Goal: Transaction & Acquisition: Purchase product/service

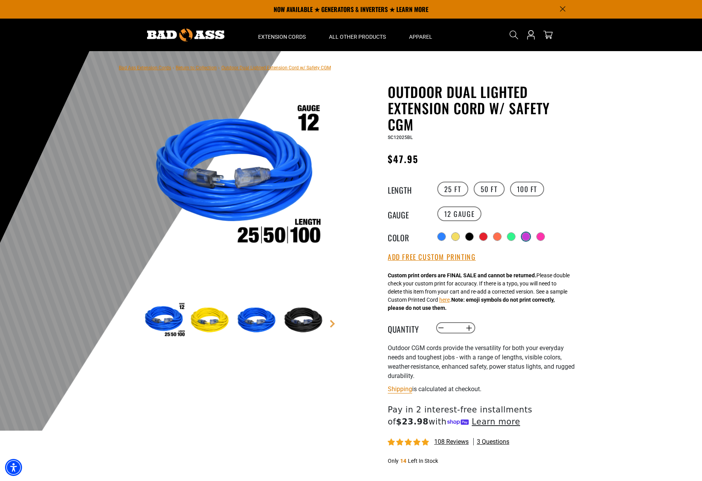
click at [527, 237] on div at bounding box center [526, 237] width 8 height 8
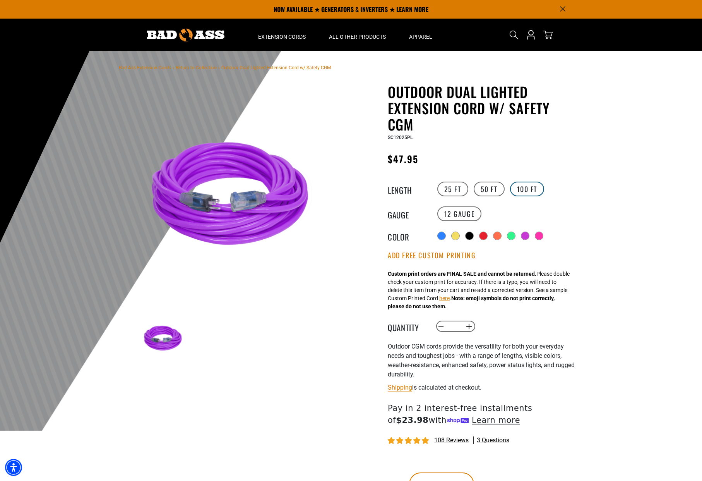
click at [529, 189] on label "100 FT" at bounding box center [527, 189] width 34 height 15
click at [468, 325] on button "Increase quantity for Outdoor Dual Lighted Extension Cord w/ Safety CGM" at bounding box center [469, 326] width 12 height 13
type input "*"
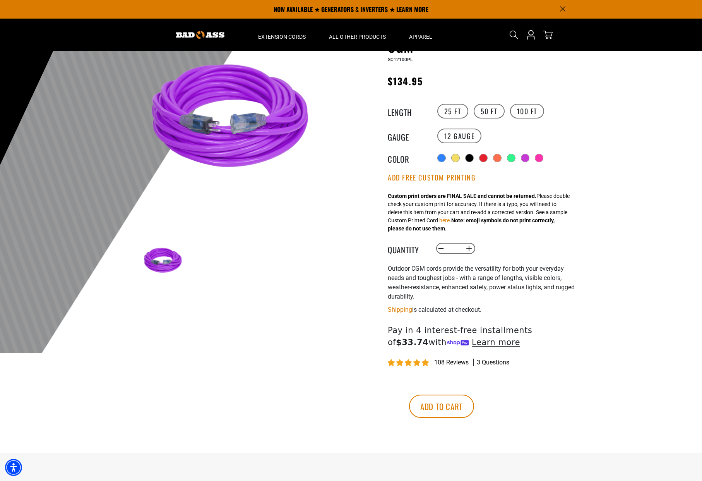
scroll to position [77, 0]
click at [414, 179] on button "Add Free Custom Printing" at bounding box center [432, 178] width 88 height 9
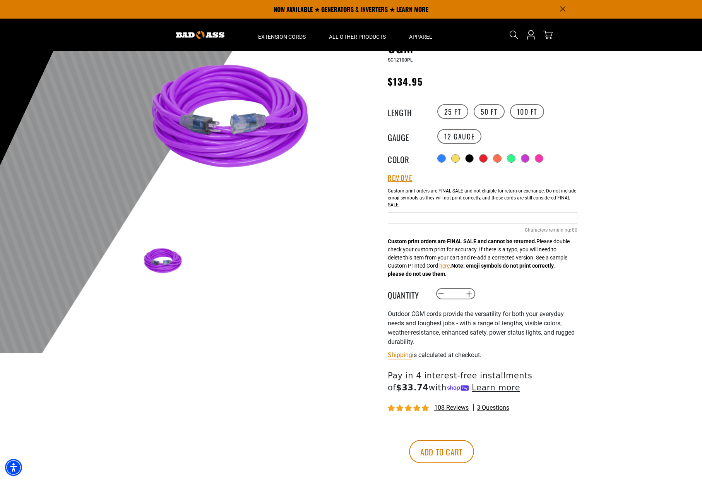
click at [417, 220] on input "text" at bounding box center [483, 218] width 190 height 12
type input "**********"
click at [474, 446] on button "Add to cart" at bounding box center [441, 451] width 65 height 23
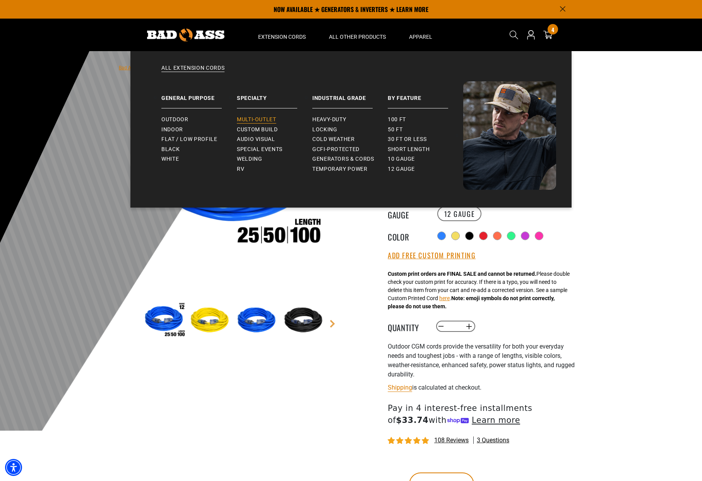
click at [263, 118] on span "Multi-Outlet" at bounding box center [256, 119] width 39 height 7
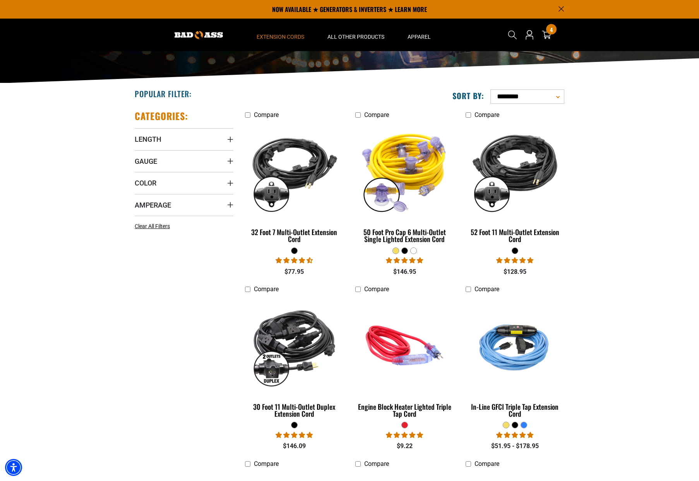
scroll to position [16, 0]
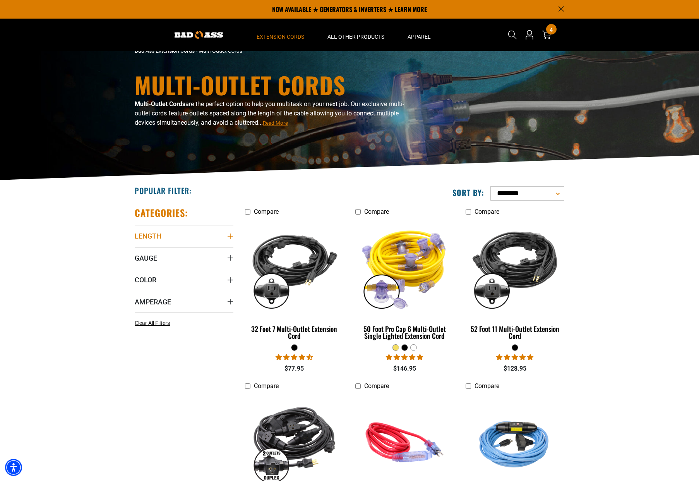
click at [230, 237] on icon "Length" at bounding box center [230, 236] width 6 height 6
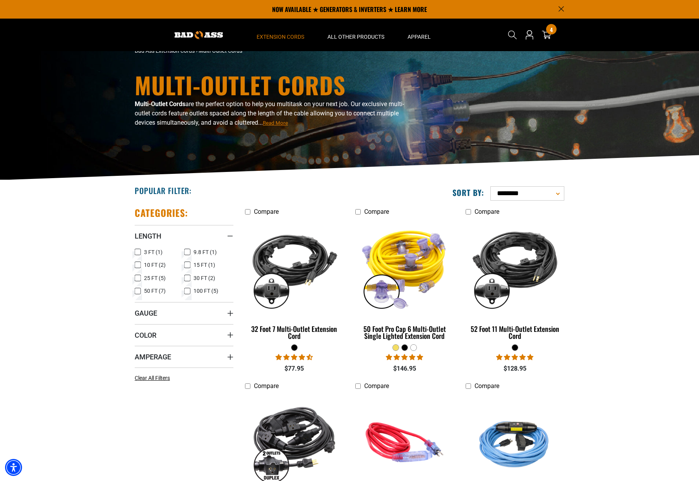
click at [139, 250] on icon at bounding box center [138, 252] width 6 height 10
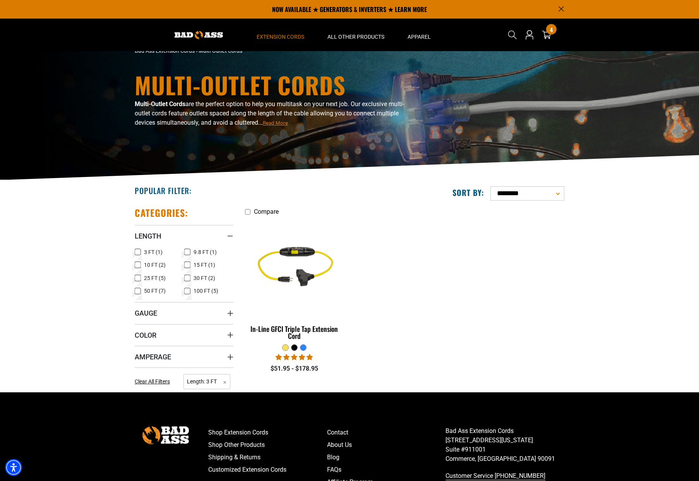
click at [304, 348] on div at bounding box center [303, 348] width 6 height 6
click at [303, 347] on div at bounding box center [303, 348] width 6 height 6
click at [299, 333] on div "In-Line GFCI Triple Tap Extension Cord" at bounding box center [294, 332] width 99 height 14
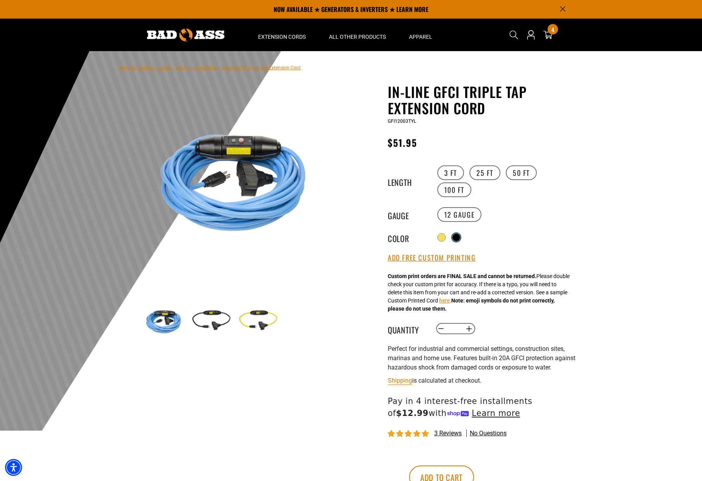
drag, startPoint x: 456, startPoint y: 236, endPoint x: 468, endPoint y: 225, distance: 16.7
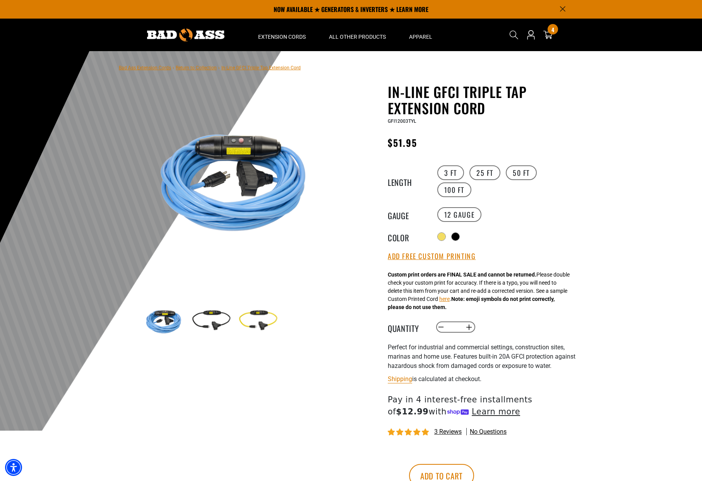
click at [456, 236] on div at bounding box center [456, 237] width 8 height 8
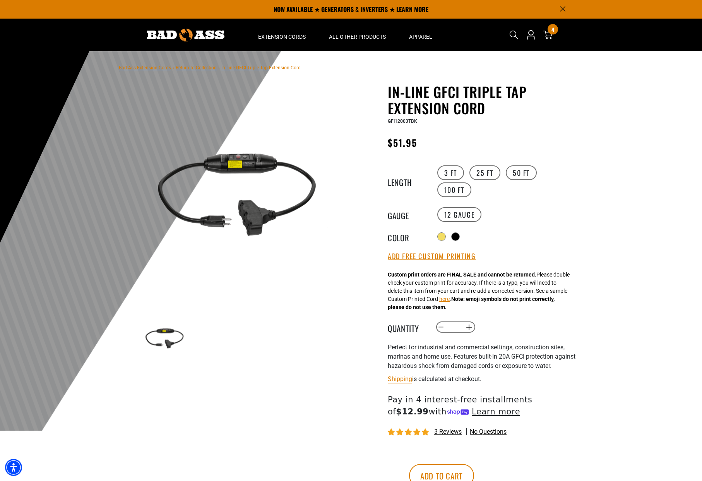
click at [437, 236] on div "Radio button Radio button Radio button" at bounding box center [507, 236] width 142 height 12
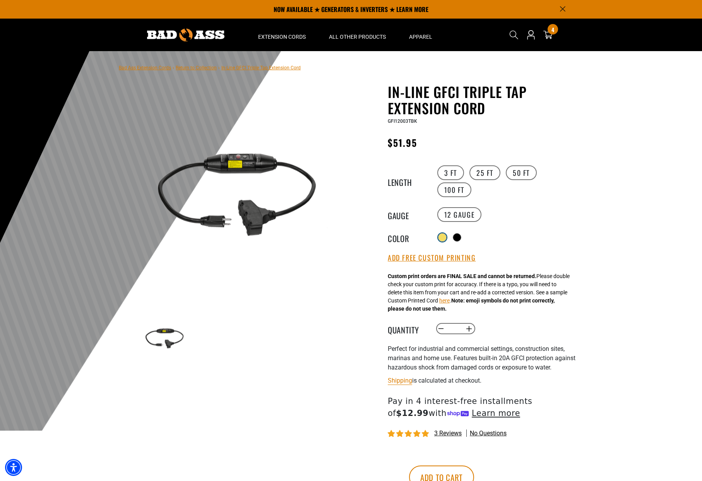
click at [440, 234] on div at bounding box center [443, 237] width 8 height 8
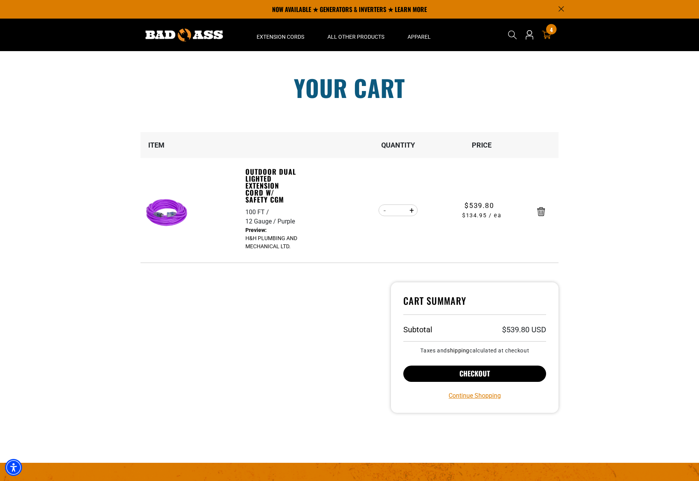
click at [475, 371] on button "Checkout" at bounding box center [474, 374] width 143 height 16
